Goal: Use online tool/utility: Utilize a website feature to perform a specific function

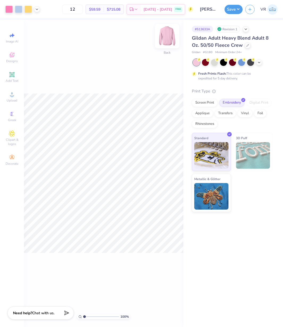
click at [166, 35] on img at bounding box center [166, 35] width 21 height 21
click at [166, 38] on img at bounding box center [166, 35] width 21 height 21
type input "0.52"
type input "0.71"
type input "7.81"
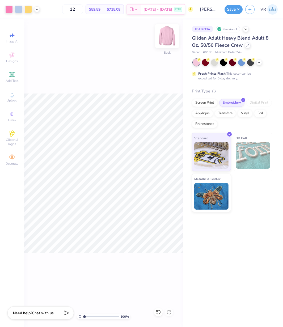
click at [173, 38] on img at bounding box center [166, 35] width 21 height 21
click at [13, 99] on span "Upload" at bounding box center [12, 100] width 11 height 4
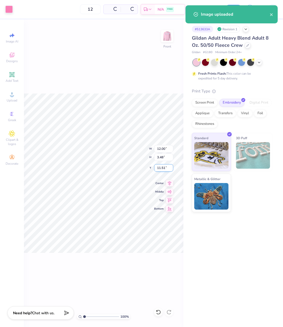
click at [162, 168] on input "11.51" at bounding box center [163, 167] width 19 height 7
type input "3.00"
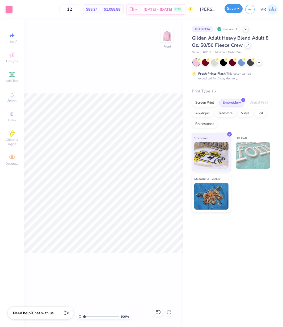
click at [232, 11] on button "Save" at bounding box center [233, 8] width 18 height 9
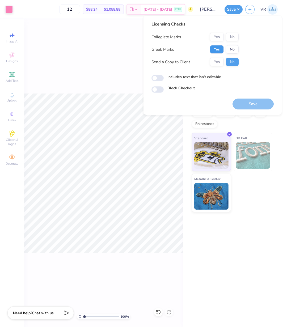
click at [216, 51] on button "Yes" at bounding box center [217, 49] width 14 height 8
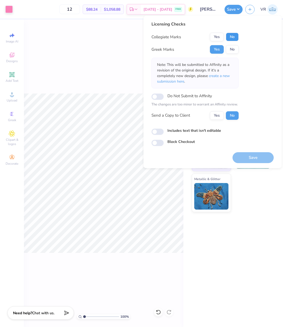
click at [234, 38] on button "No" at bounding box center [232, 37] width 13 height 8
click at [119, 75] on div "100 % Front" at bounding box center [103, 173] width 159 height 308
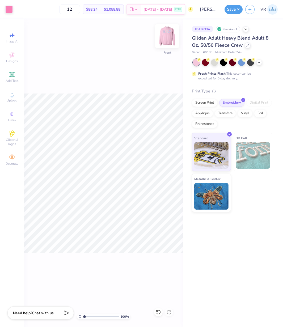
click at [167, 41] on img at bounding box center [166, 35] width 21 height 21
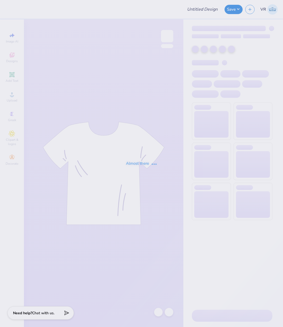
type input "[PERSON_NAME][GEOGRAPHIC_DATA] : [PERSON_NAME]"
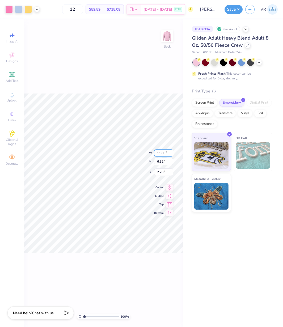
click at [160, 154] on input "11.80" at bounding box center [163, 152] width 19 height 7
type input "12.00"
type input "6.42"
click at [163, 168] on input "2.14" at bounding box center [163, 167] width 19 height 7
type input "3.00"
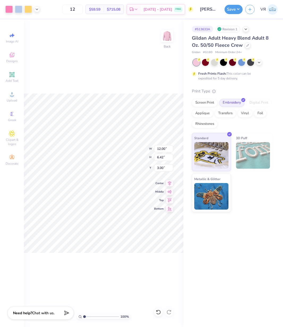
click at [124, 82] on div "100 % Back W 12.00 12.00 " H 6.42 6.42 " Y 3.00 3.00 " Center Middle Top Bottom" at bounding box center [103, 173] width 159 height 308
click at [164, 36] on img at bounding box center [166, 35] width 21 height 21
click at [11, 97] on circle at bounding box center [11, 96] width 3 height 3
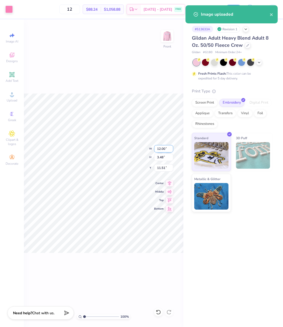
click at [158, 148] on input "12.00" at bounding box center [163, 148] width 19 height 7
click at [160, 167] on input "11.51" at bounding box center [163, 167] width 19 height 7
type input "3.00"
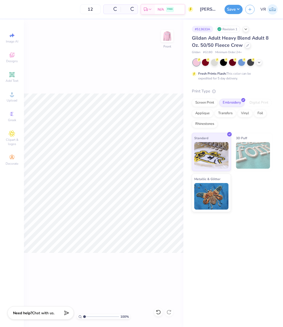
click at [14, 87] on div "Image AI Designs Add Text Upload Greek Clipart & logos Decorate" at bounding box center [12, 99] width 19 height 138
click at [14, 93] on icon at bounding box center [12, 94] width 6 height 6
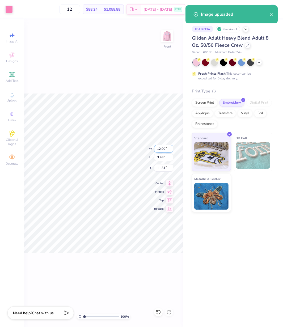
click at [164, 148] on input "12.00" at bounding box center [163, 148] width 19 height 7
type input "3.00"
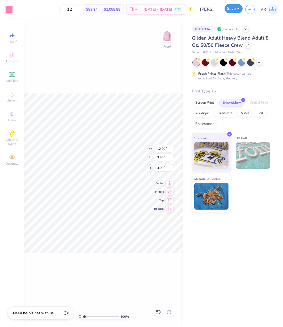
click at [227, 11] on button "Save" at bounding box center [233, 8] width 18 height 9
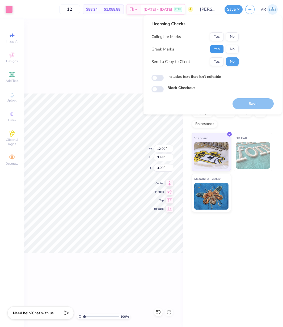
drag, startPoint x: 216, startPoint y: 49, endPoint x: 225, endPoint y: 41, distance: 12.6
click at [216, 49] on button "Yes" at bounding box center [217, 49] width 14 height 8
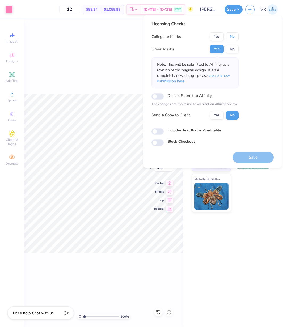
click at [230, 36] on button "No" at bounding box center [232, 36] width 13 height 8
drag, startPoint x: 256, startPoint y: 155, endPoint x: 248, endPoint y: 137, distance: 19.8
click at [257, 155] on button "Save" at bounding box center [252, 157] width 41 height 11
click at [71, 35] on div "100 % Front W 12.00 12.00 " H 3.48 3.48 " Y 3.00 3.00 " Center Middle Top Bottom" at bounding box center [103, 173] width 159 height 308
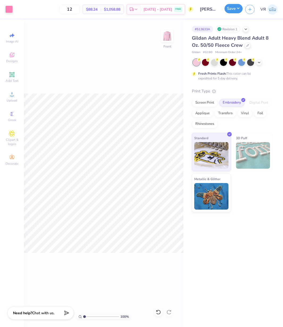
click at [231, 13] on button "Save" at bounding box center [233, 8] width 18 height 9
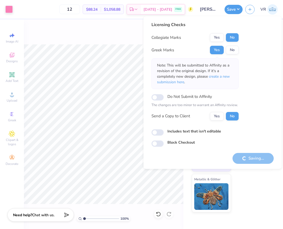
click at [108, 34] on div "100 % Front" at bounding box center [103, 123] width 159 height 209
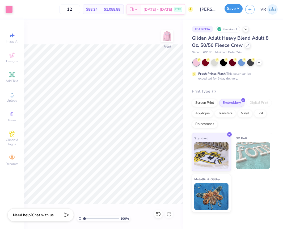
click at [230, 11] on button "Save" at bounding box center [233, 8] width 18 height 9
